Goal: Task Accomplishment & Management: Use online tool/utility

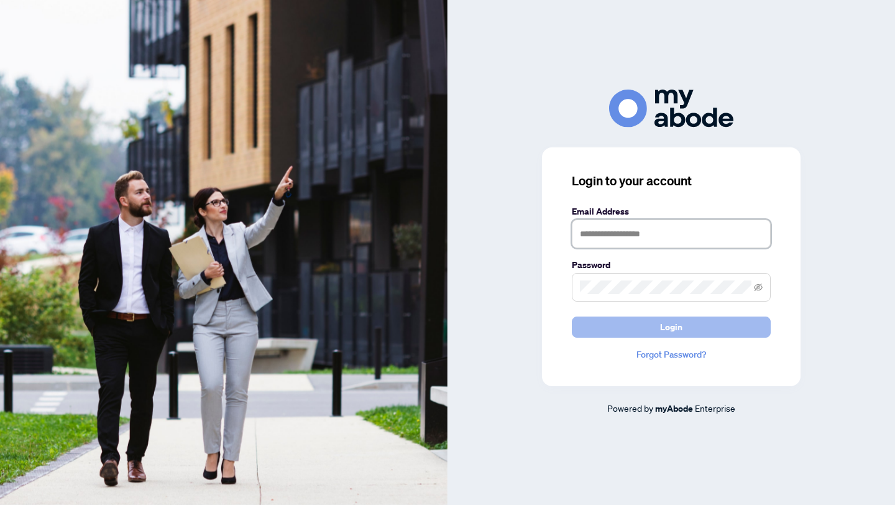
type input "**********"
click at [595, 324] on button "Login" at bounding box center [671, 327] width 199 height 21
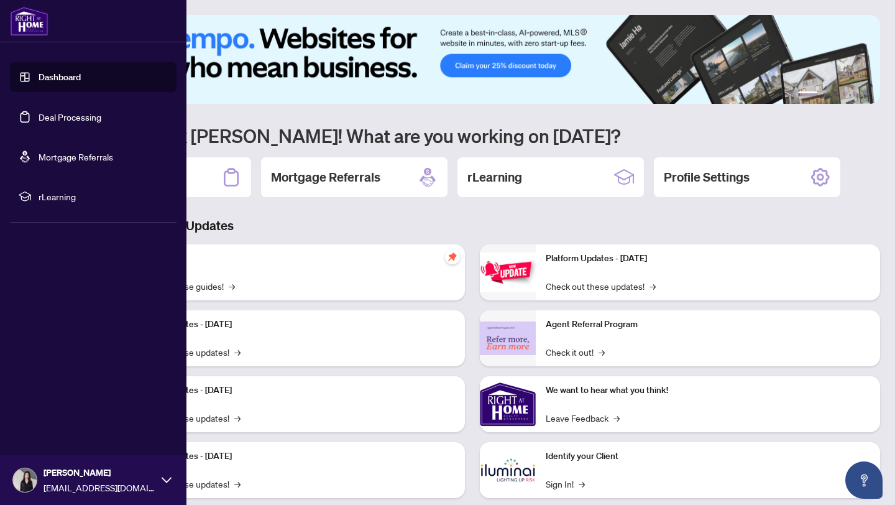
click at [98, 119] on link "Deal Processing" at bounding box center [70, 116] width 63 height 11
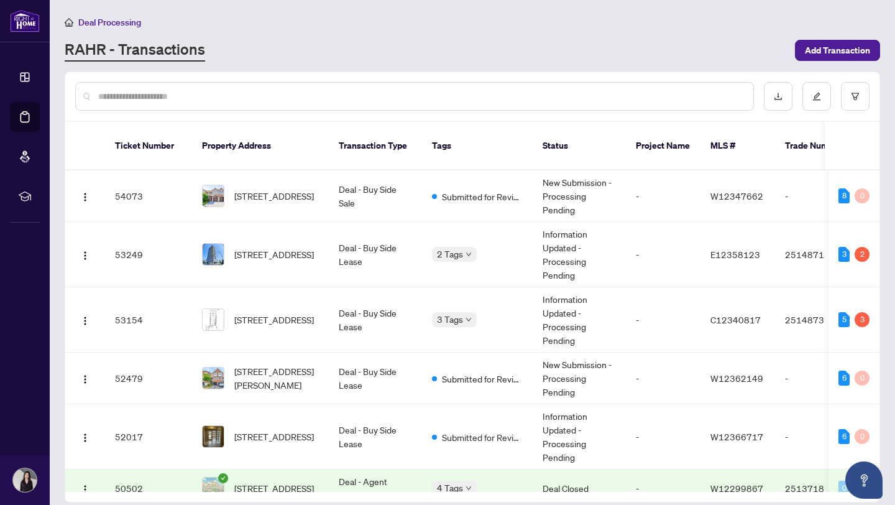
click at [167, 96] on input "text" at bounding box center [420, 97] width 645 height 14
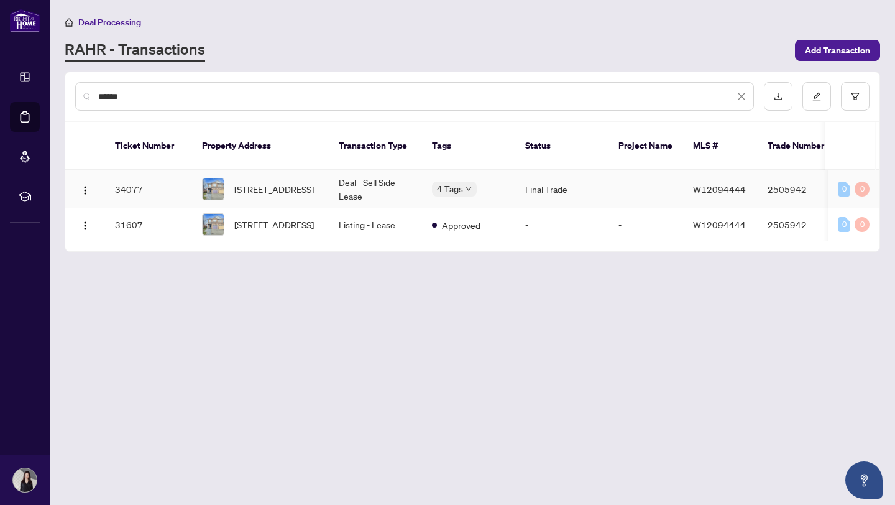
type input "******"
click at [262, 187] on span "[STREET_ADDRESS]" at bounding box center [274, 189] width 80 height 14
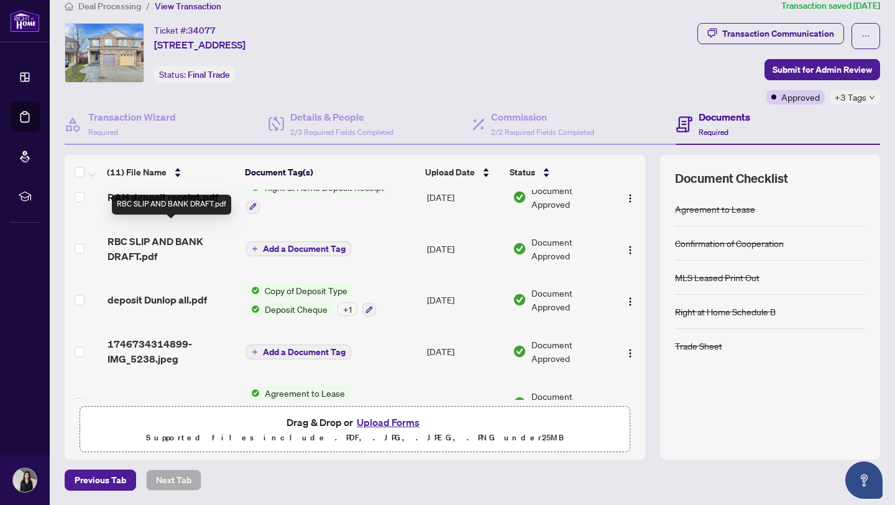
scroll to position [360, 0]
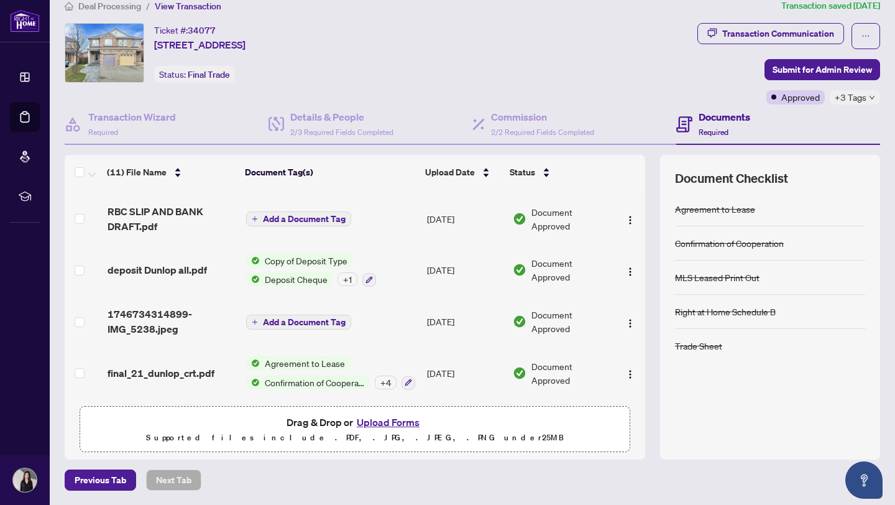
click at [160, 371] on span "final_21_dunlop_crt.pdf" at bounding box center [161, 373] width 107 height 15
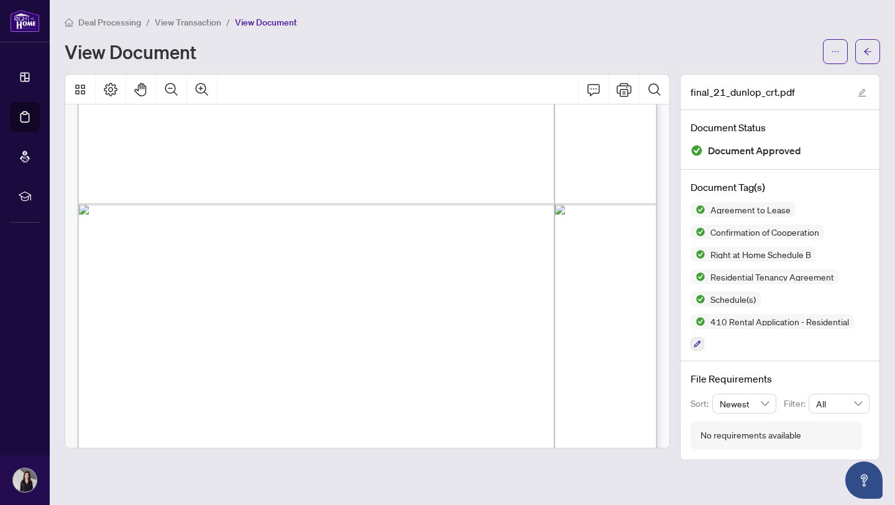
scroll to position [18887, 0]
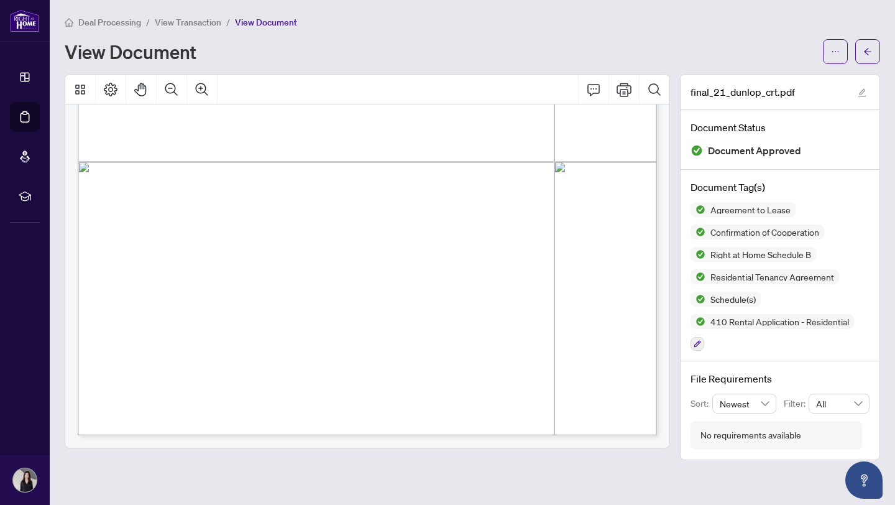
click at [742, 297] on span "Schedule(s)" at bounding box center [733, 299] width 55 height 9
click at [866, 47] on icon "arrow-left" at bounding box center [868, 51] width 9 height 9
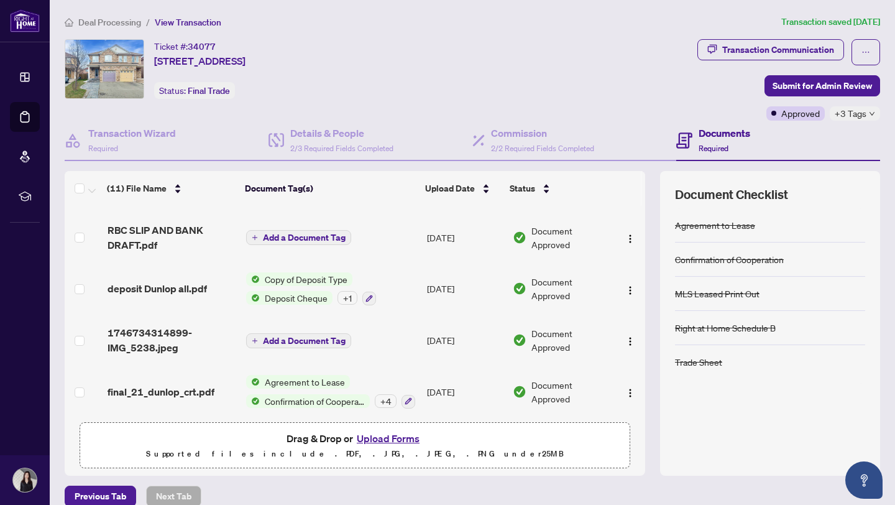
scroll to position [360, 0]
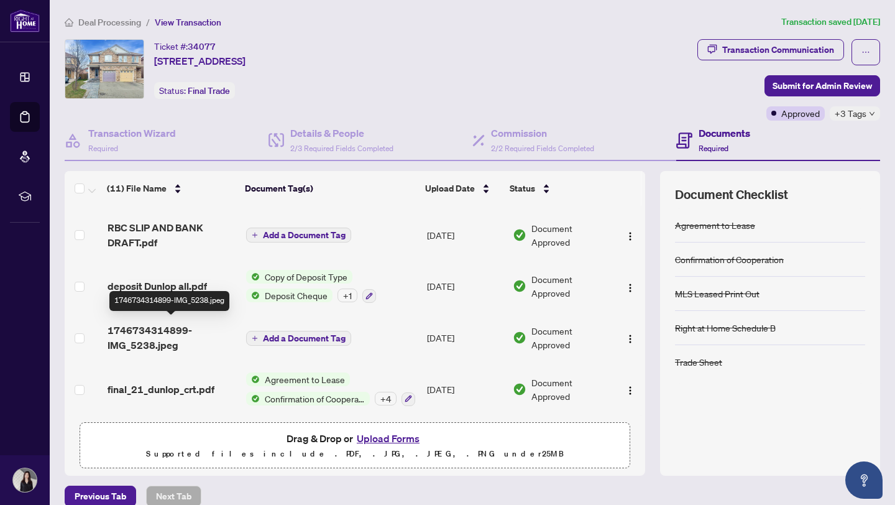
click at [189, 335] on span "1746734314899-IMG_5238.jpeg" at bounding box center [172, 338] width 129 height 30
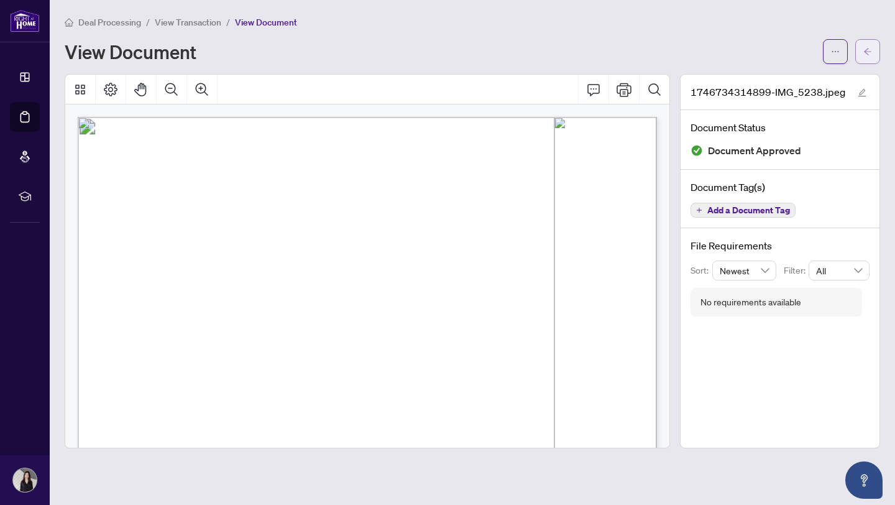
click at [869, 48] on icon "arrow-left" at bounding box center [868, 51] width 9 height 9
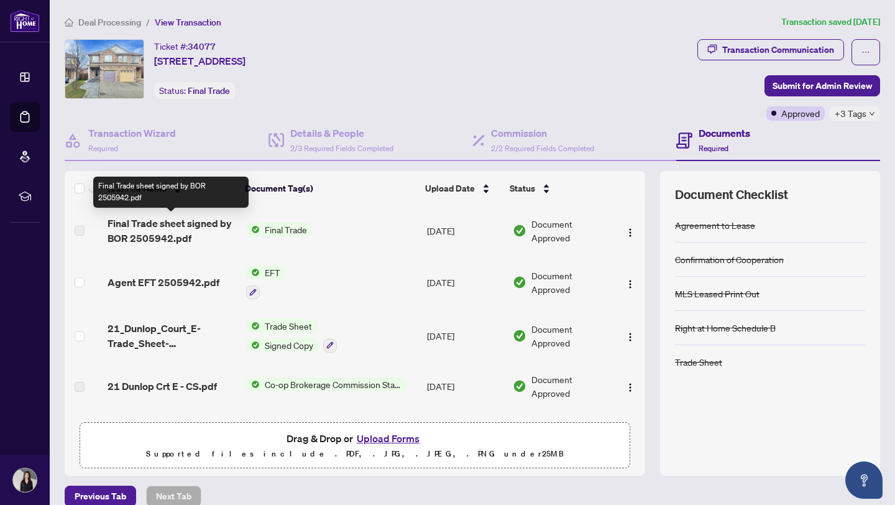
click at [175, 230] on span "Final Trade sheet signed by BOR 2505942.pdf" at bounding box center [172, 231] width 129 height 30
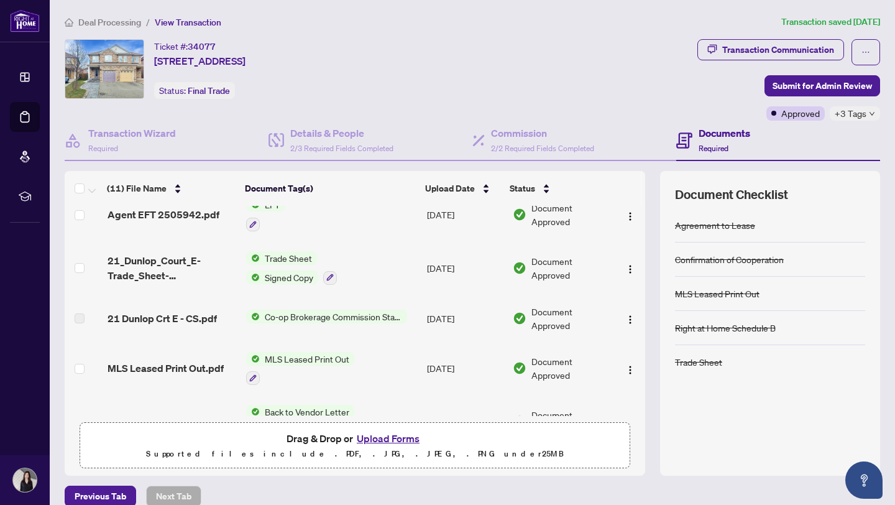
scroll to position [72, 0]
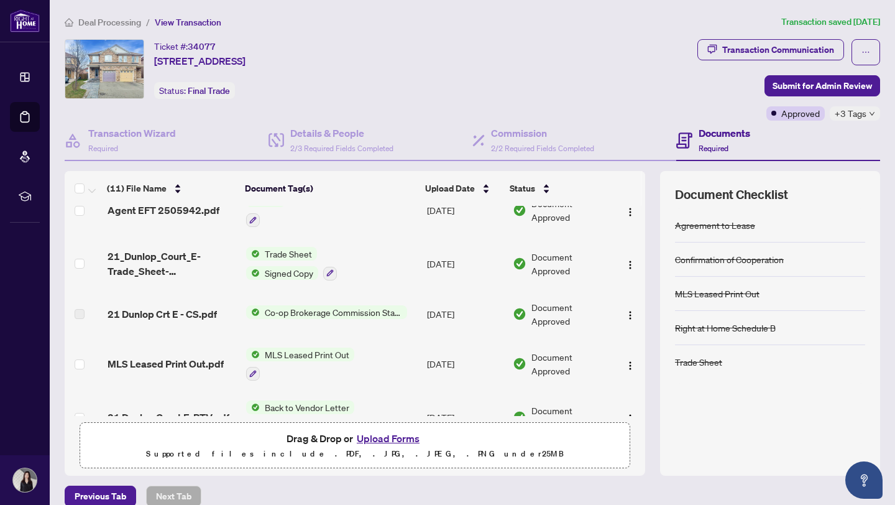
click at [169, 271] on span "21_Dunlop_Court_E-Trade_Sheet-Svitlana_to_Review.pdf" at bounding box center [172, 264] width 129 height 30
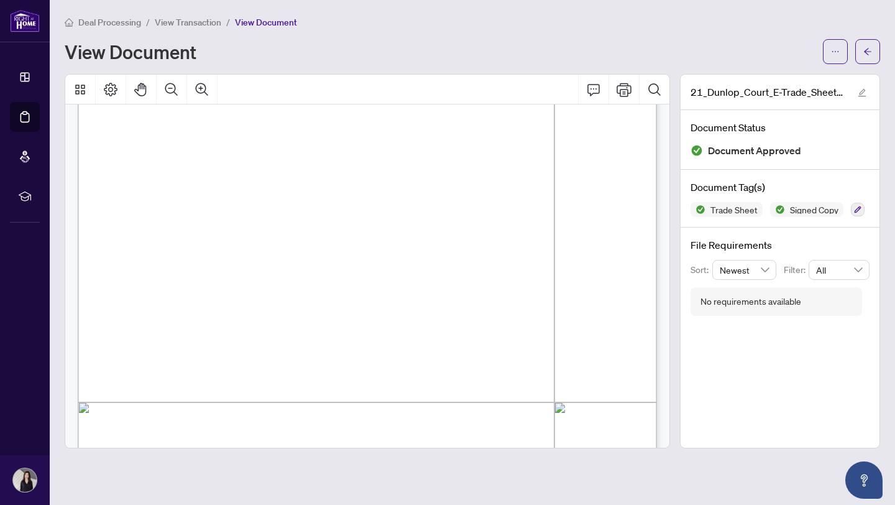
scroll to position [192, 0]
click at [871, 54] on icon "arrow-left" at bounding box center [868, 51] width 9 height 9
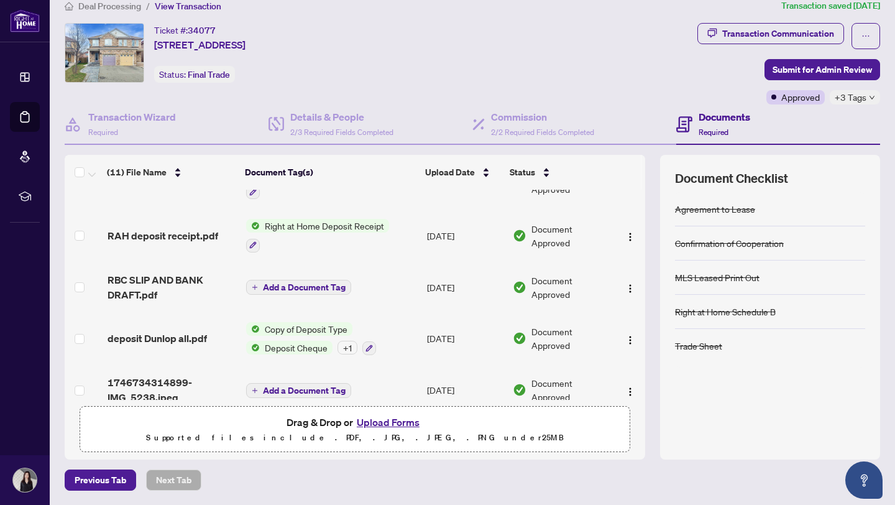
scroll to position [360, 0]
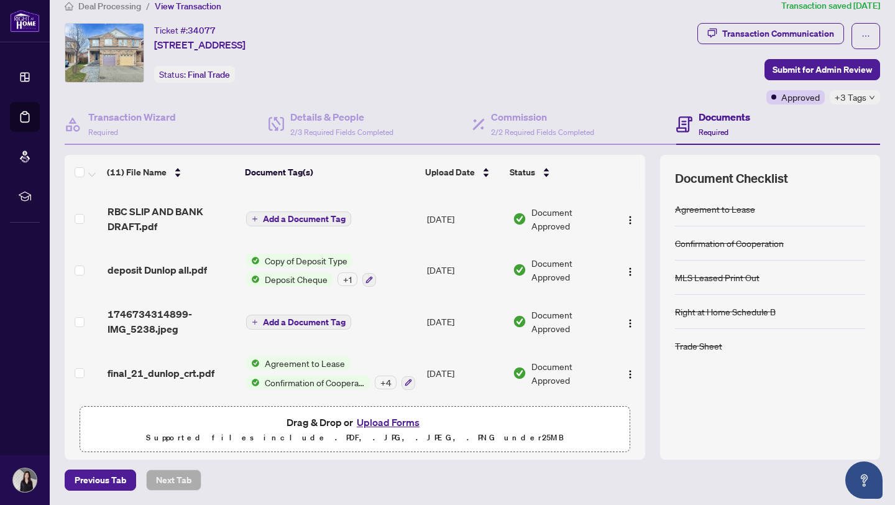
click at [199, 373] on span "final_21_dunlop_crt.pdf" at bounding box center [161, 373] width 107 height 15
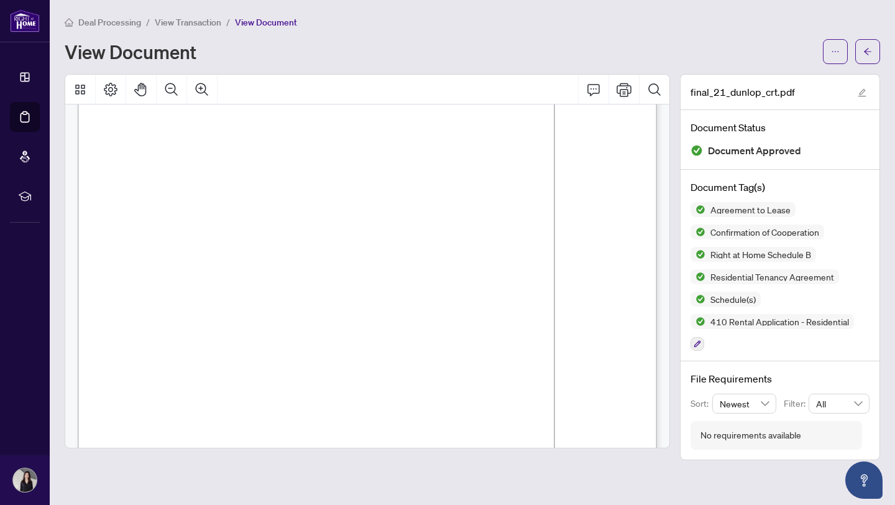
scroll to position [17718, 0]
click at [247, 188] on span "[STREET_ADDRESS]" at bounding box center [287, 189] width 81 height 9
click at [719, 251] on span "Right at Home Schedule B" at bounding box center [761, 254] width 111 height 9
click at [701, 254] on img at bounding box center [698, 254] width 15 height 15
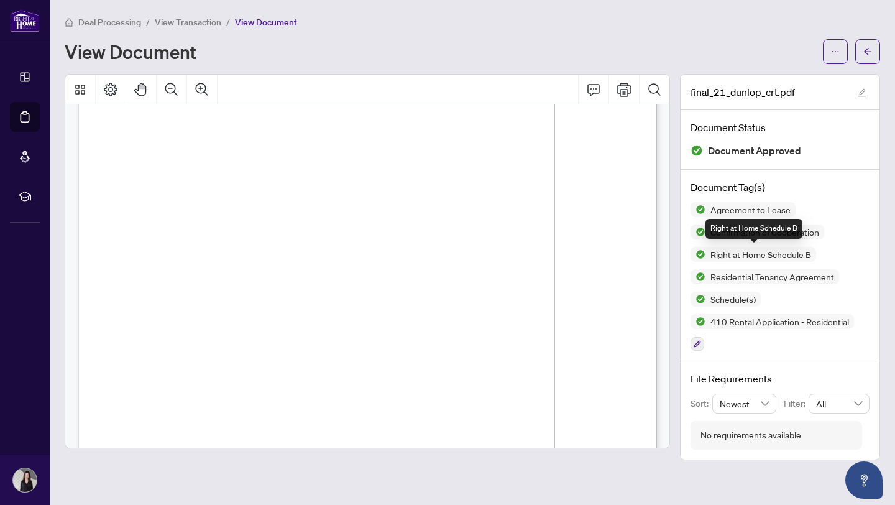
click at [713, 257] on span "Right at Home Schedule B" at bounding box center [761, 254] width 111 height 9
